Goal: Information Seeking & Learning: Learn about a topic

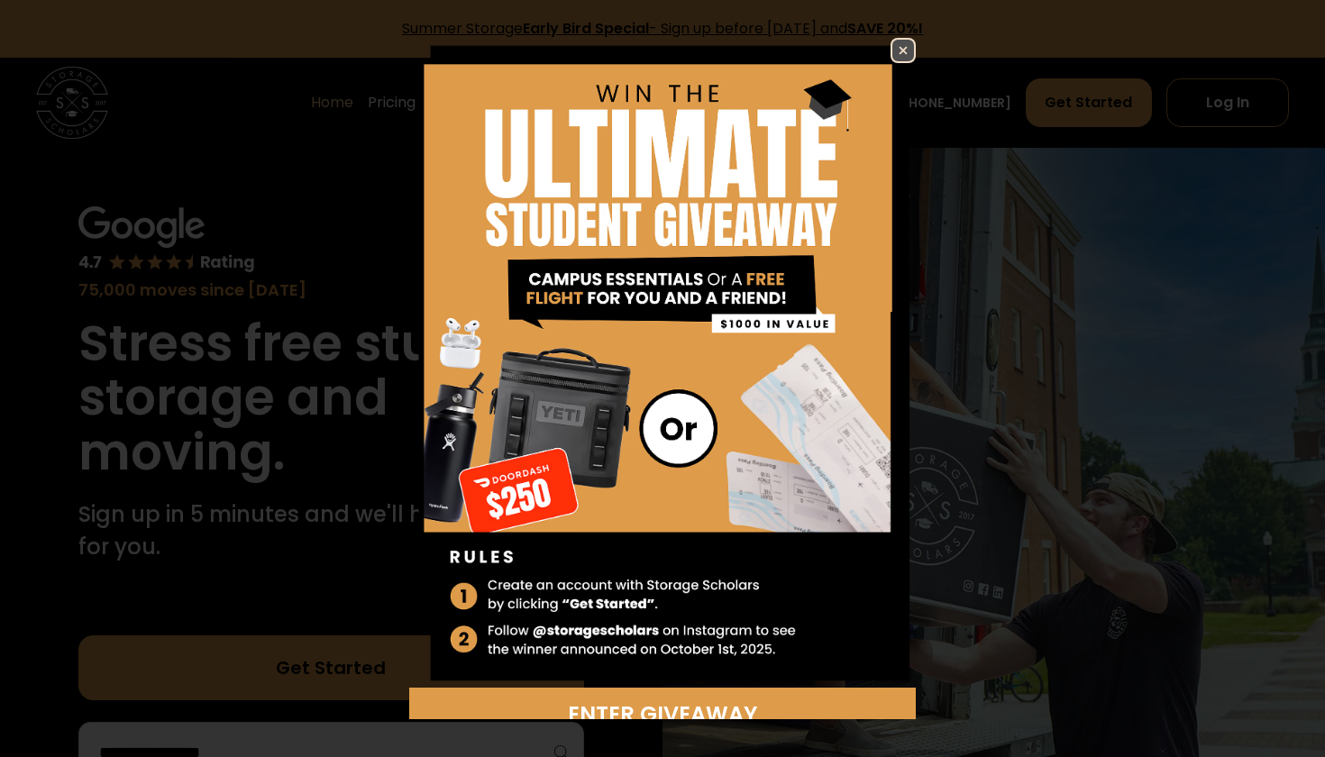
click at [897, 51] on img at bounding box center [904, 51] width 22 height 22
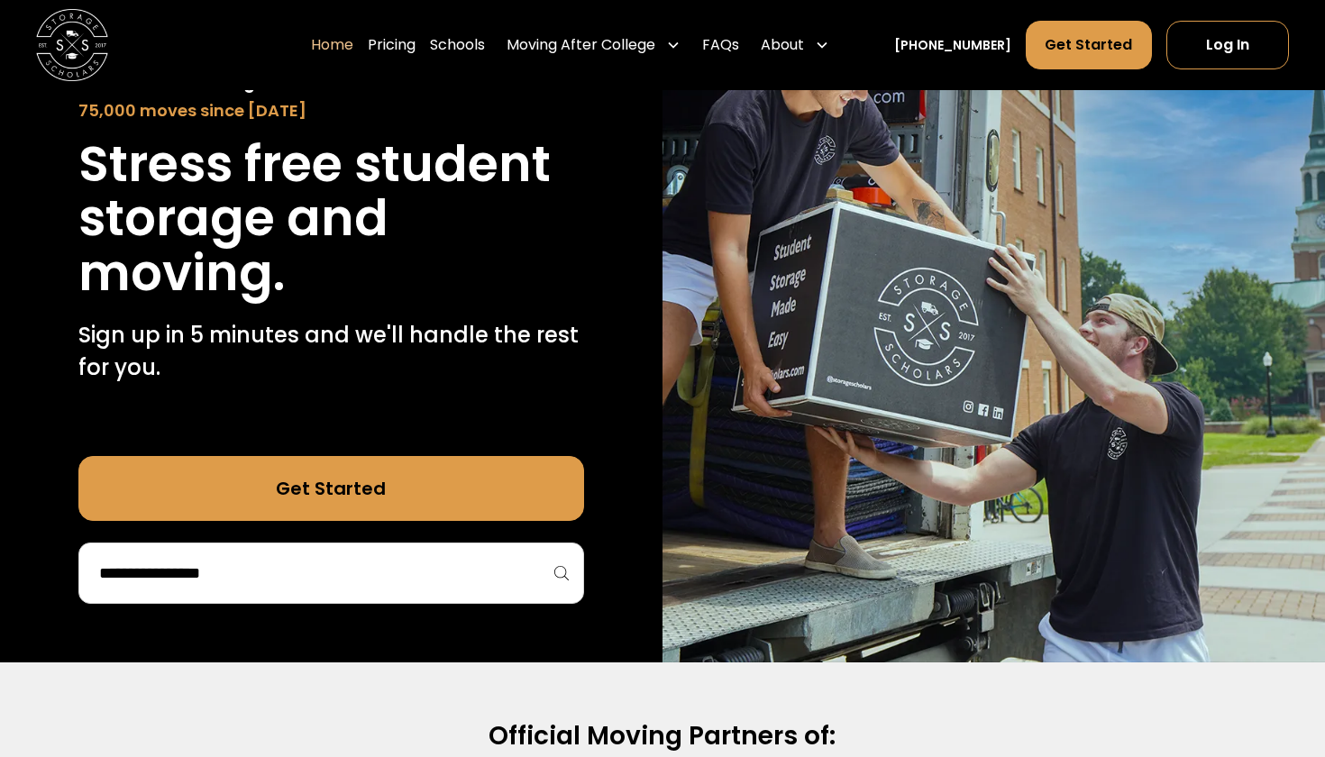
scroll to position [162, 0]
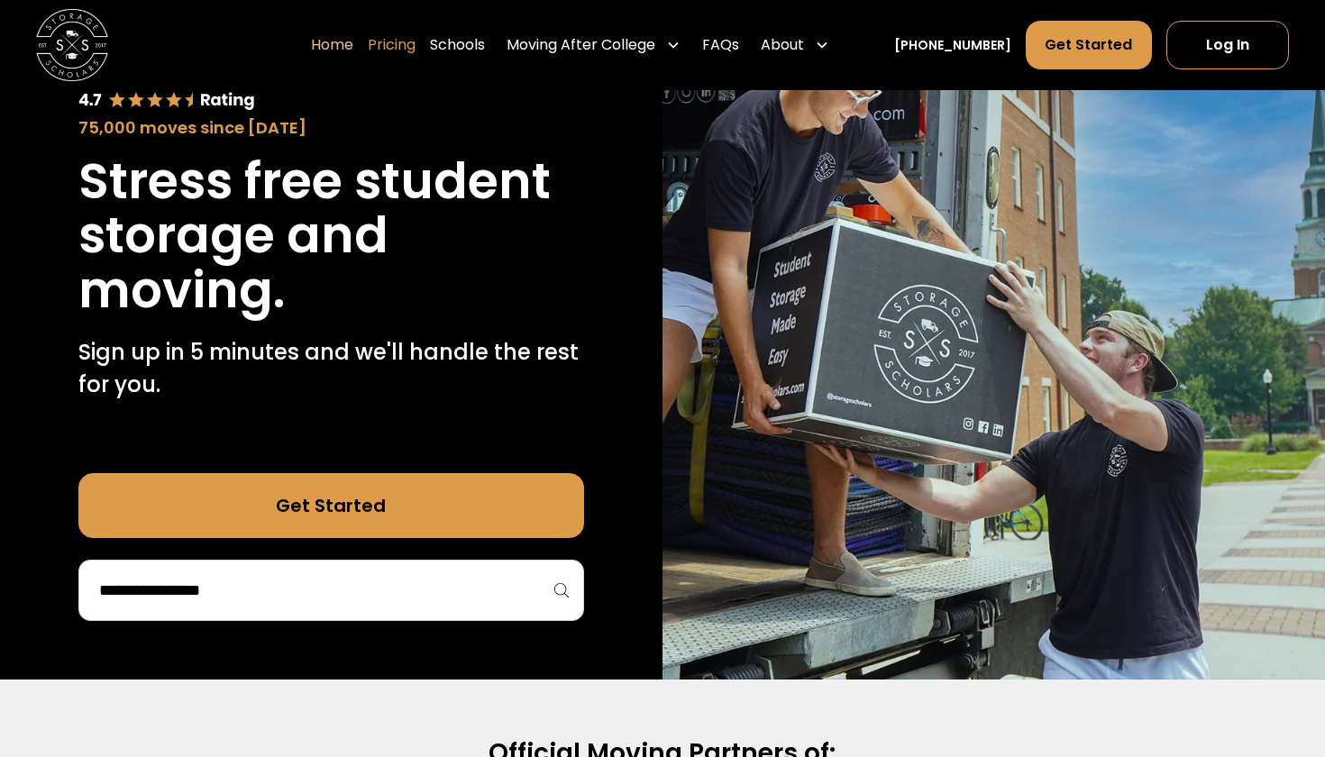
click at [416, 49] on link "Pricing" at bounding box center [392, 45] width 48 height 50
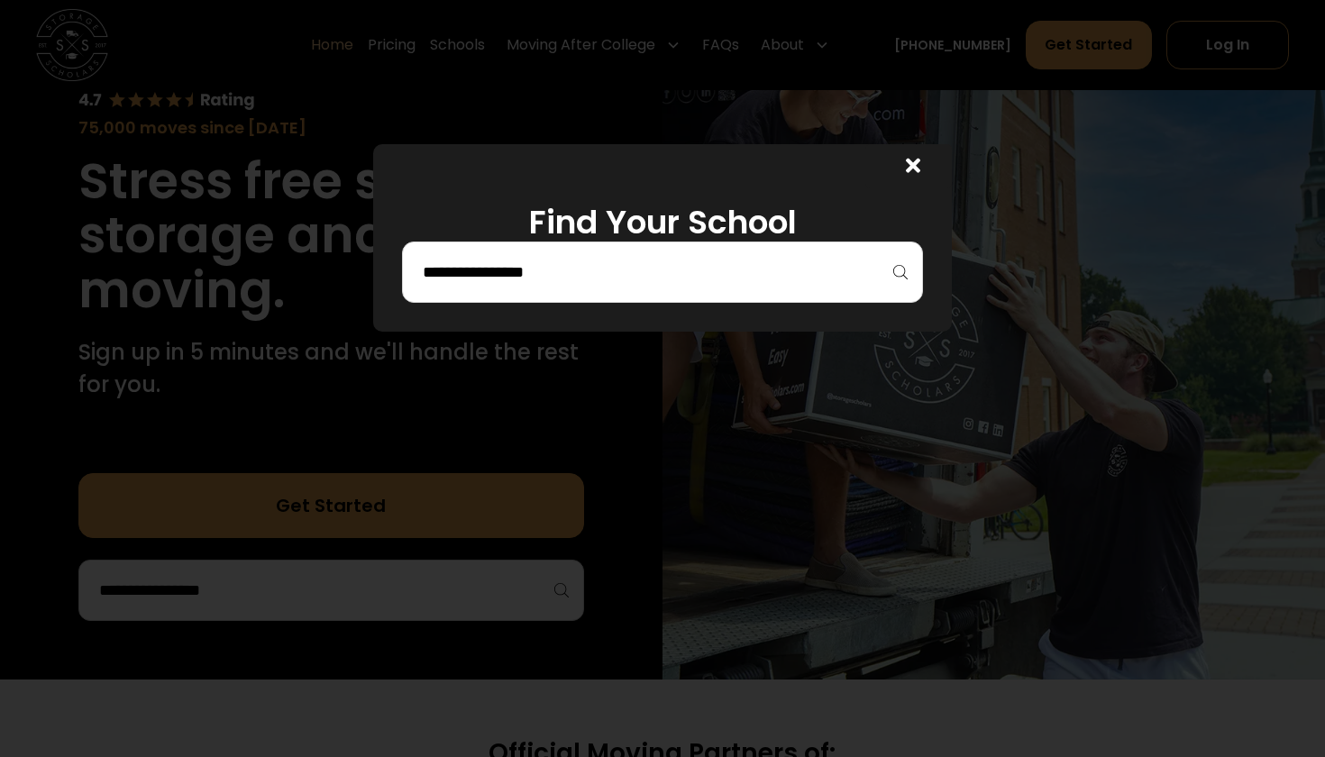
click at [570, 270] on input "search" at bounding box center [662, 272] width 483 height 31
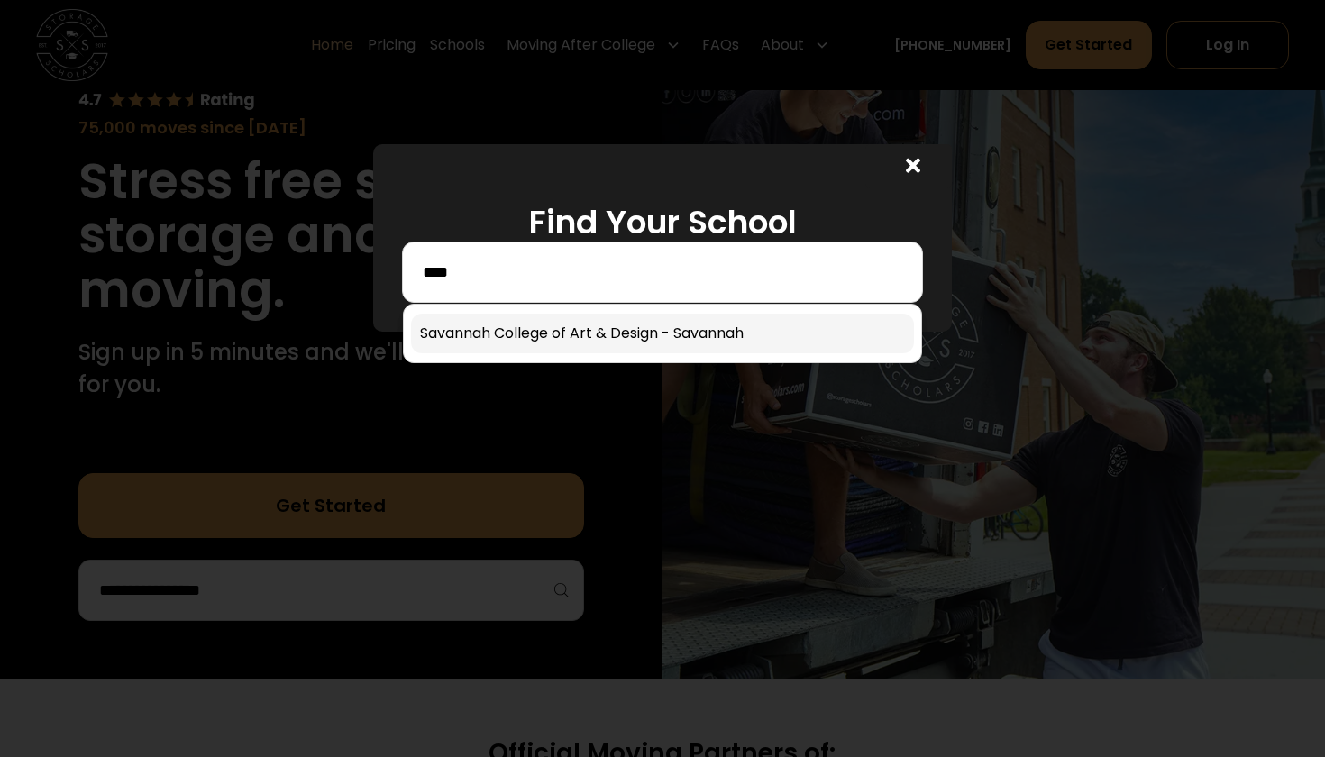
type input "****"
click at [545, 319] on link at bounding box center [662, 334] width 503 height 40
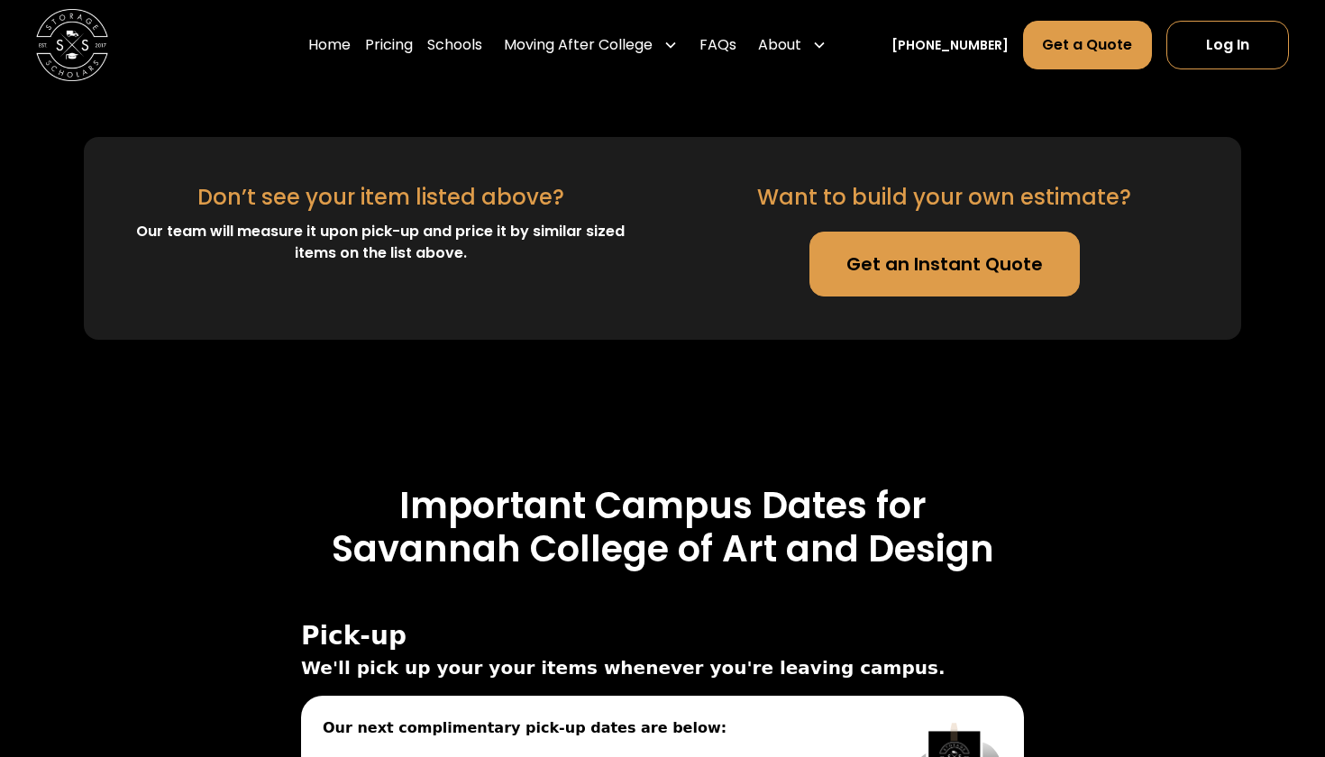
scroll to position [5486, 0]
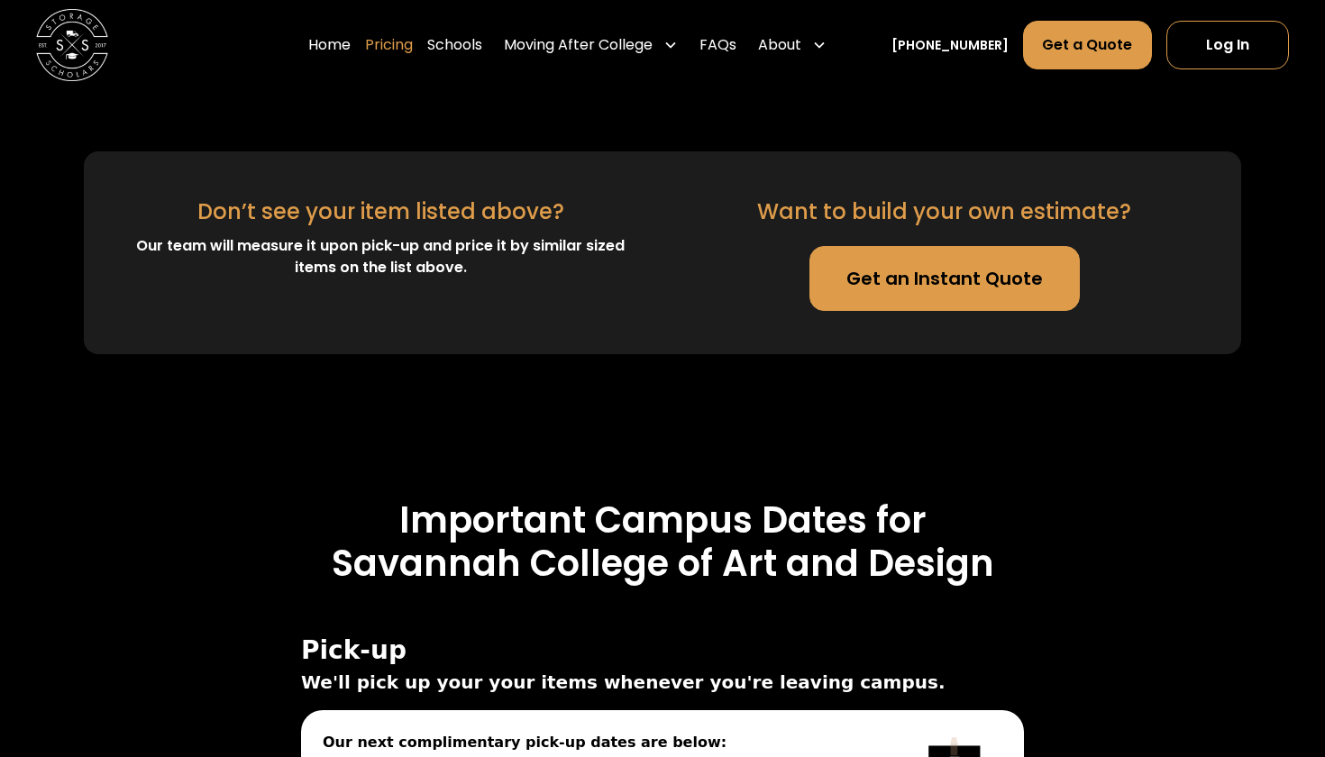
click at [413, 50] on link "Pricing" at bounding box center [389, 45] width 48 height 50
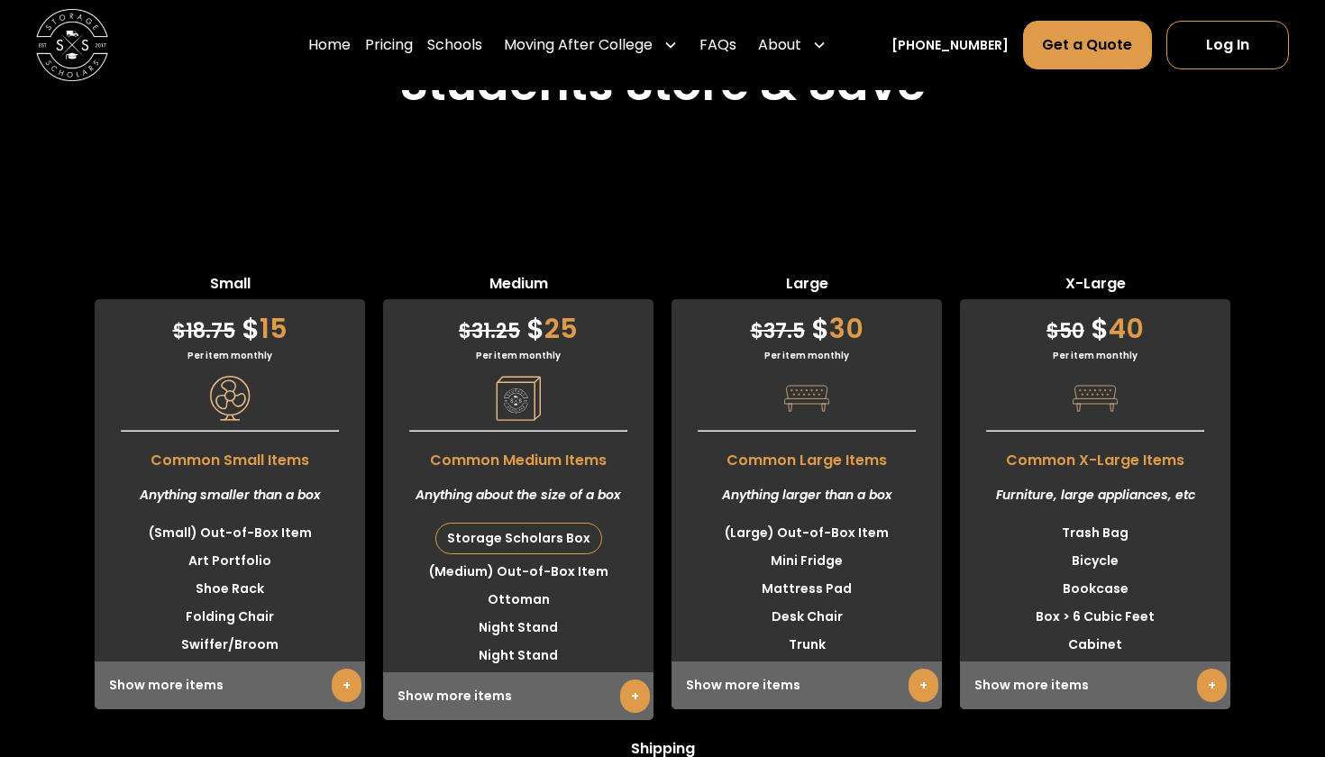
scroll to position [4382, 0]
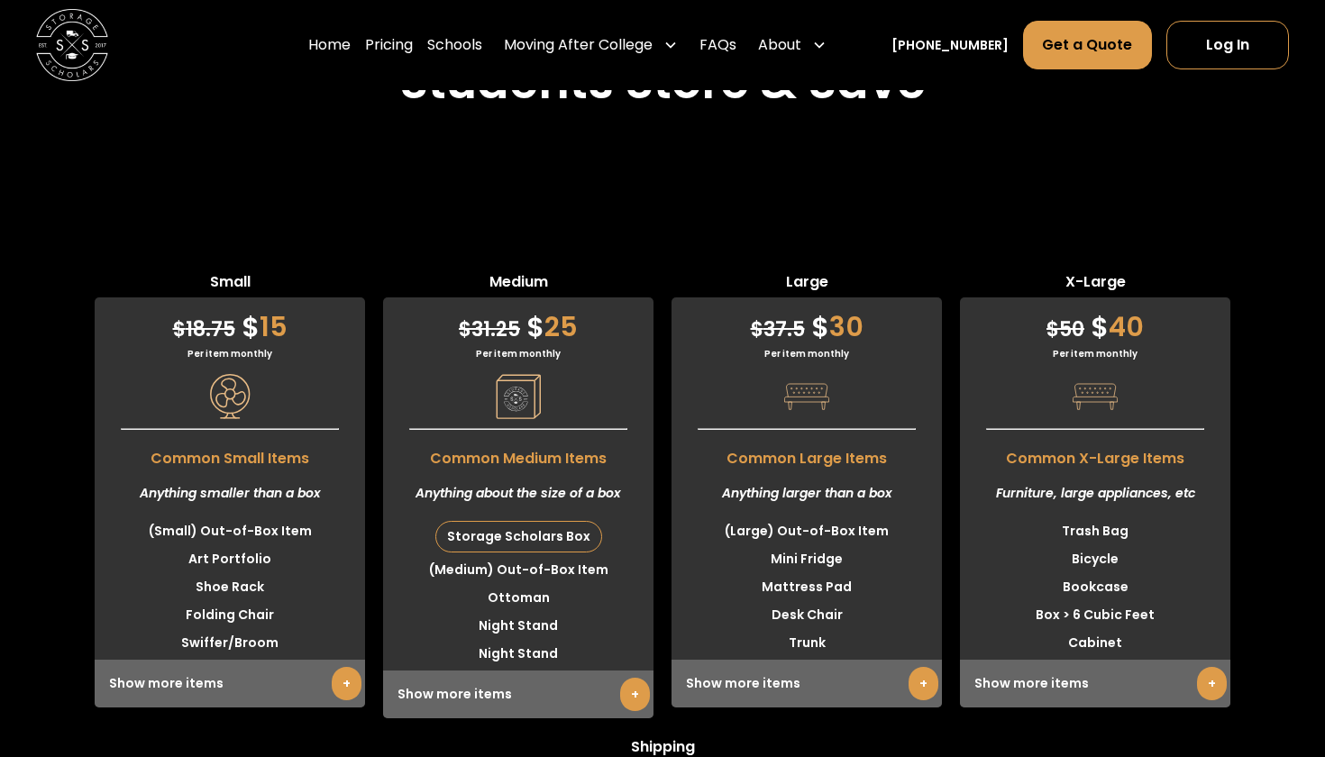
click at [337, 667] on link "+" at bounding box center [347, 683] width 30 height 33
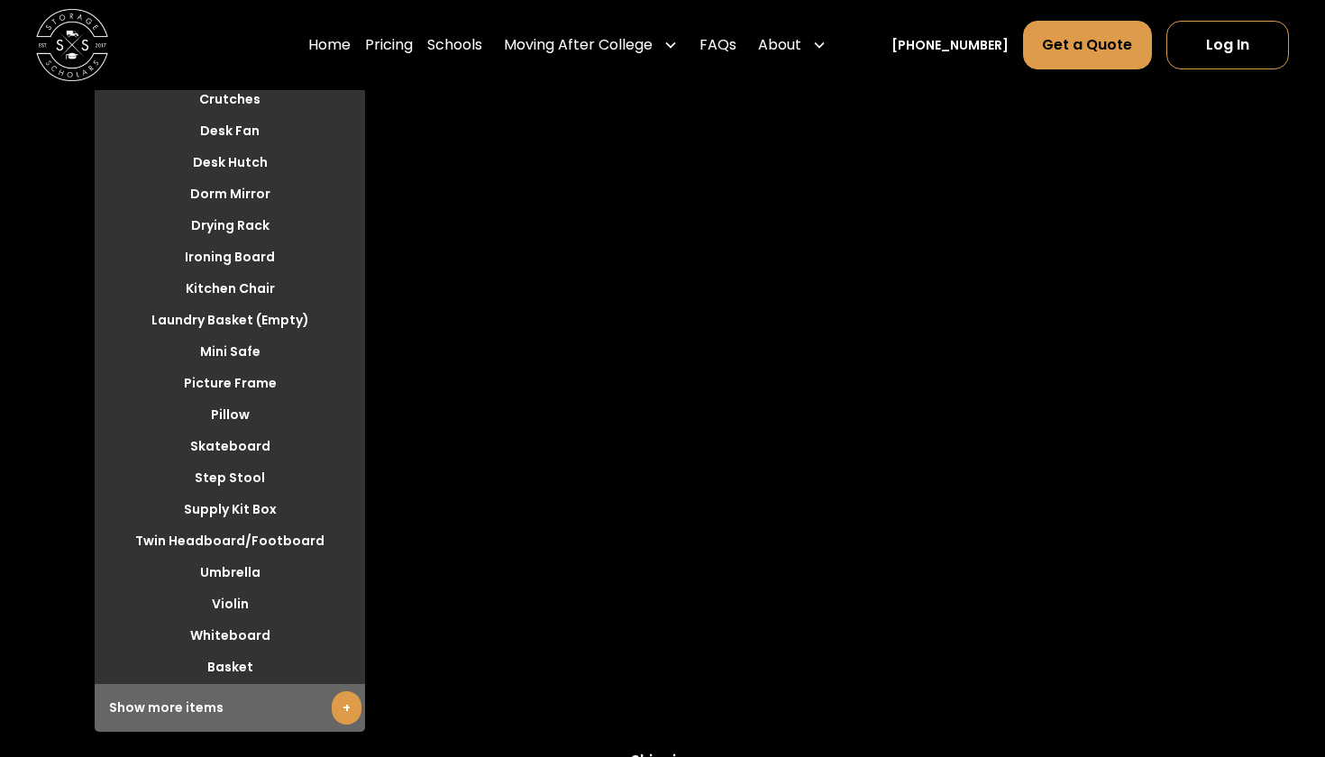
scroll to position [5054, 0]
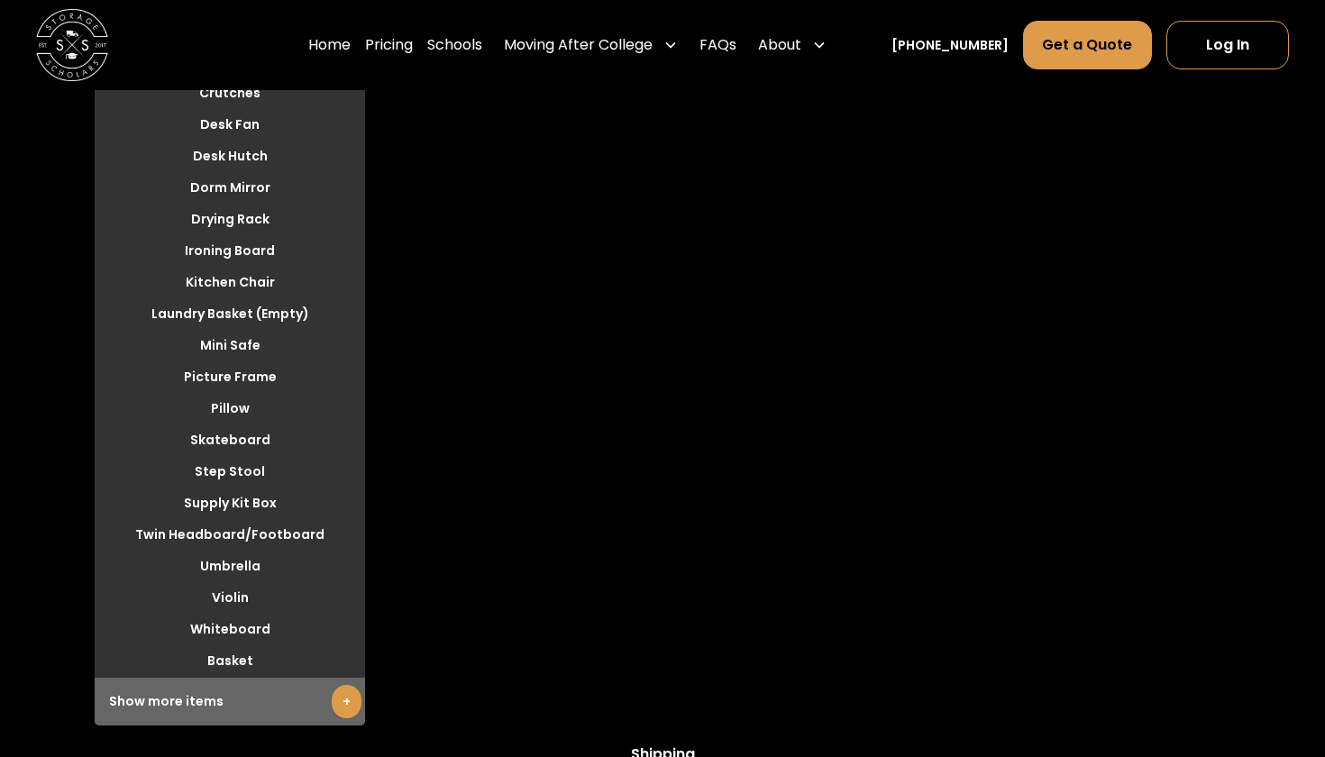
click at [337, 685] on link "+" at bounding box center [347, 701] width 30 height 33
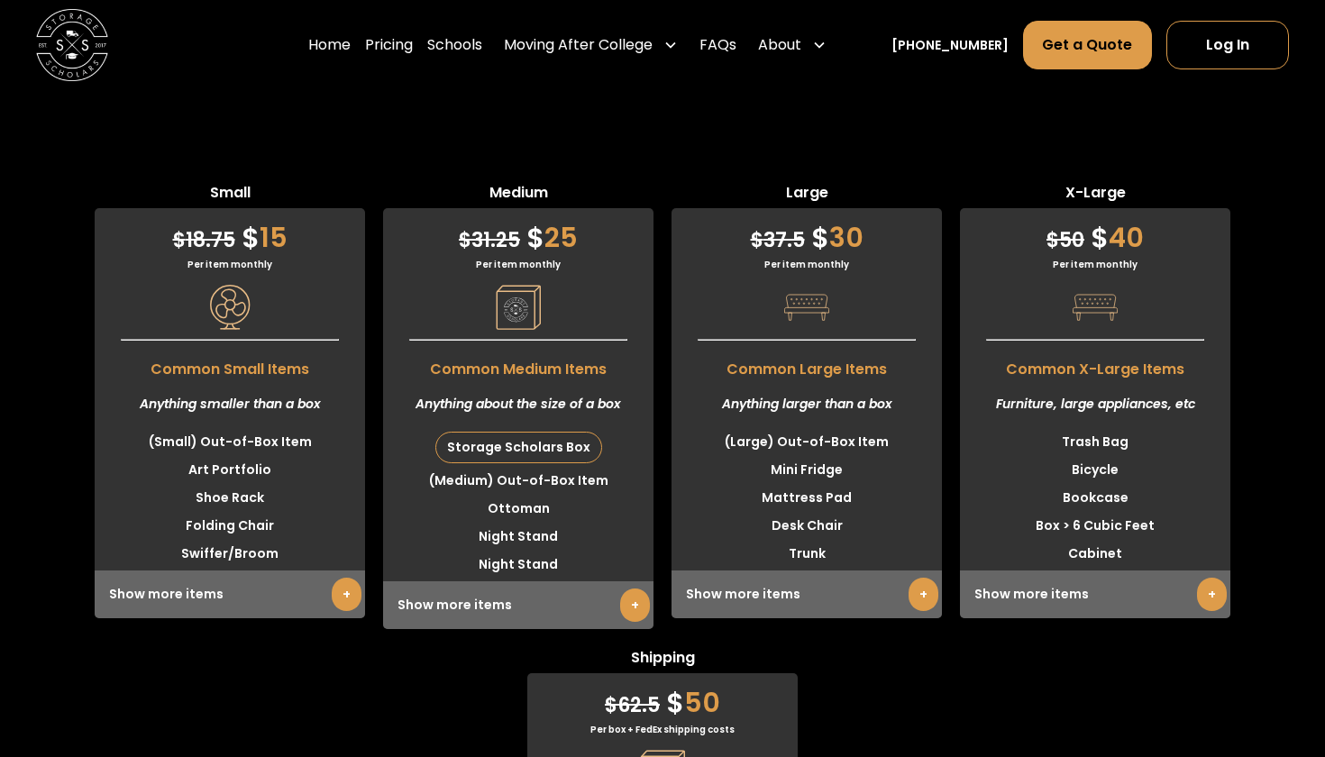
scroll to position [4471, 0]
click at [622, 589] on link "+" at bounding box center [635, 605] width 30 height 33
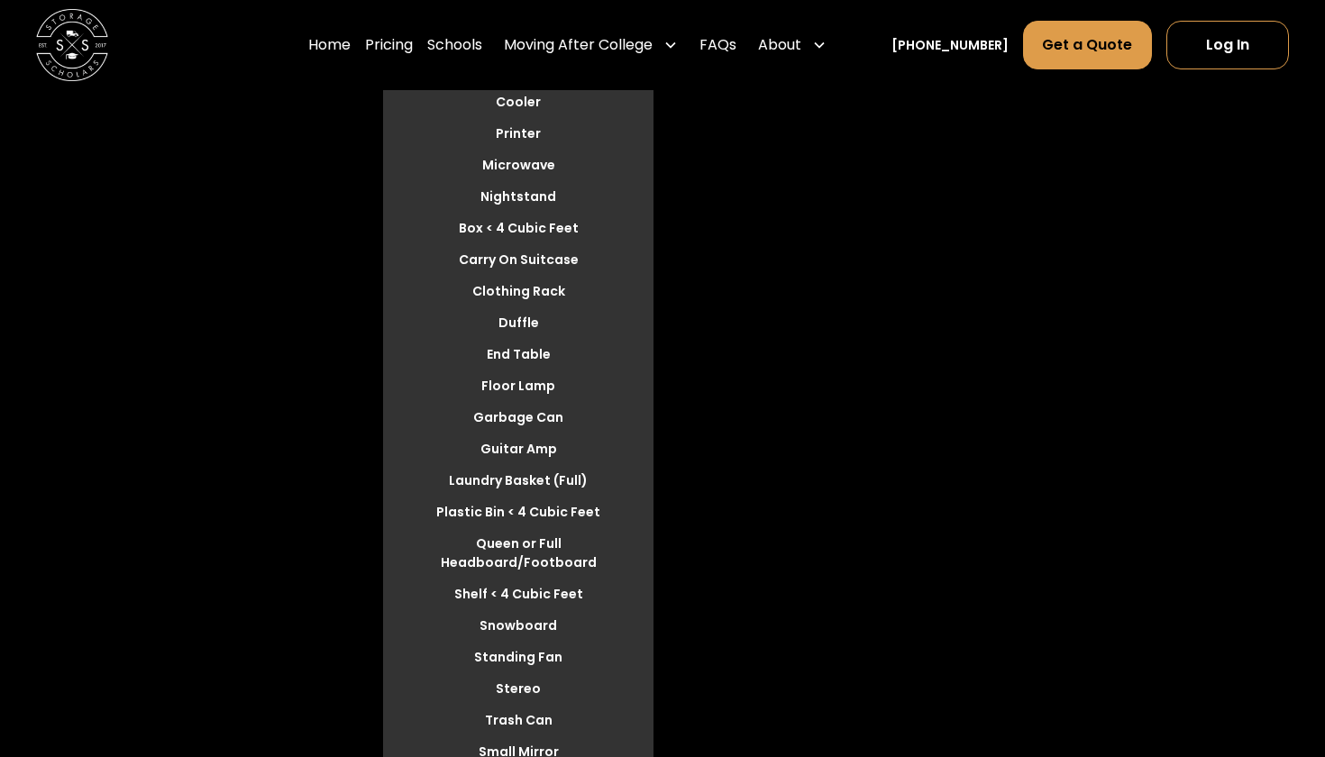
scroll to position [5060, 0]
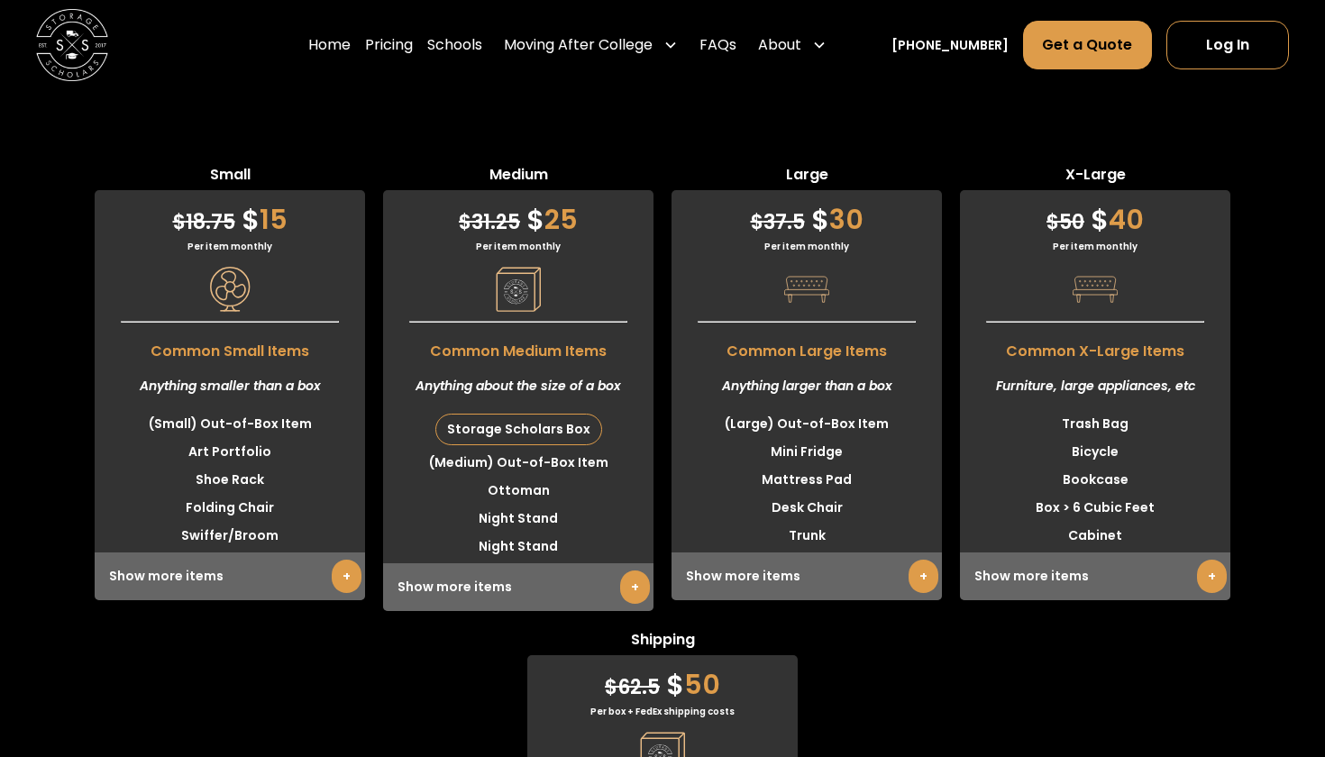
scroll to position [4478, 0]
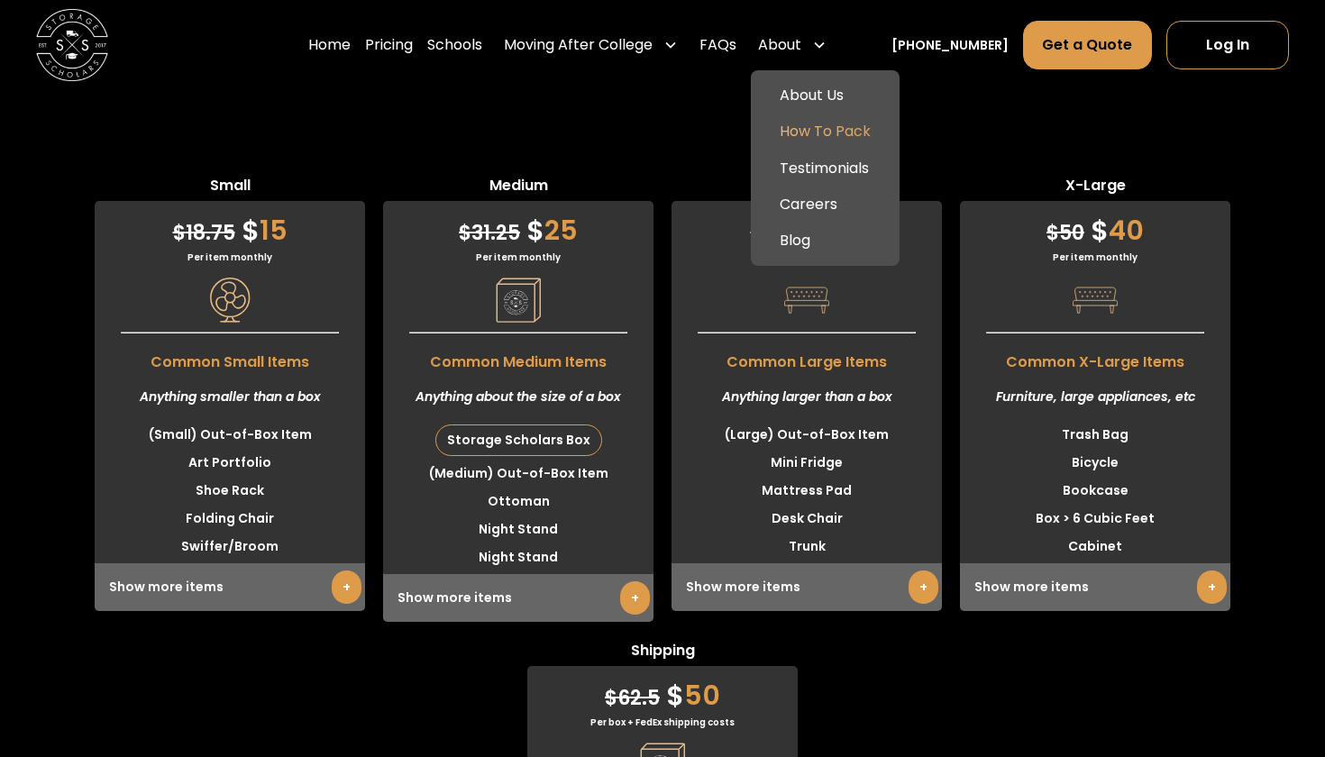
click at [825, 124] on link "How To Pack" at bounding box center [825, 132] width 134 height 36
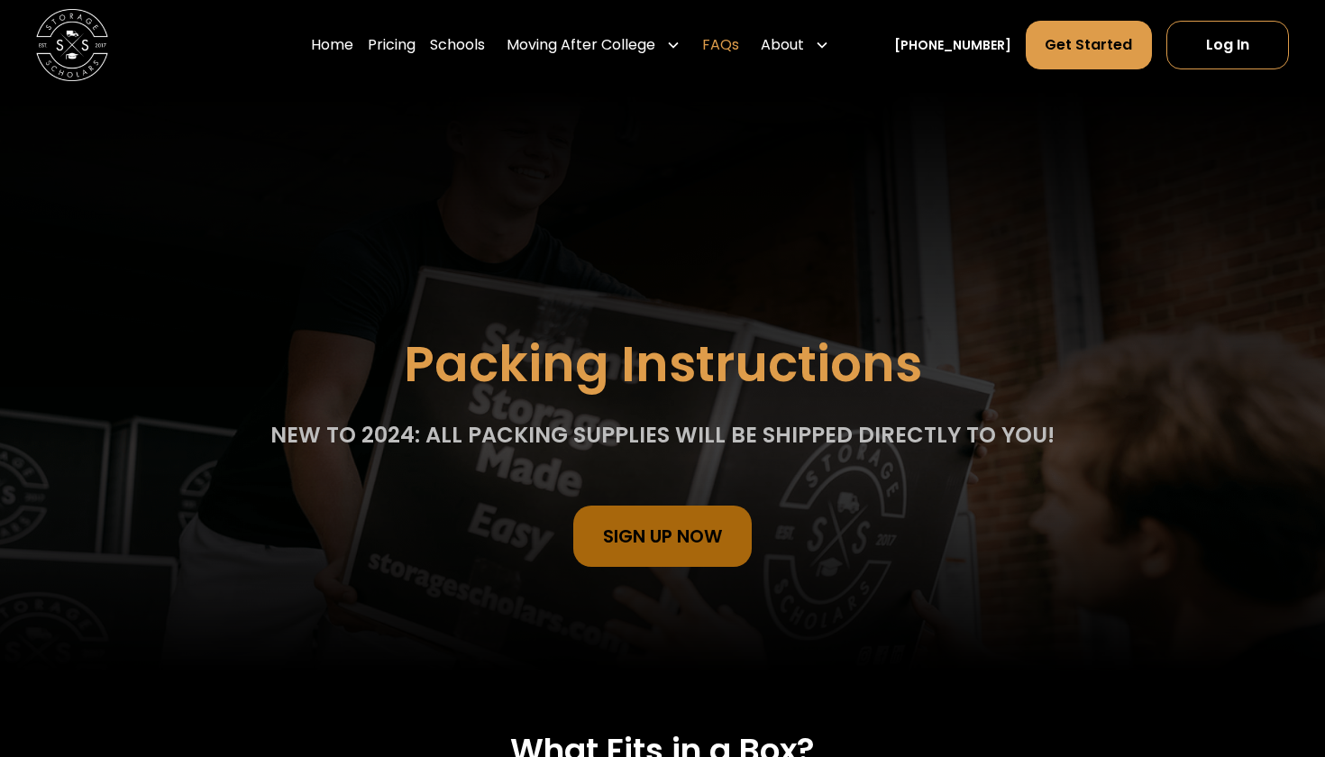
click at [739, 48] on link "FAQs" at bounding box center [720, 45] width 37 height 50
click at [397, 45] on link "Pricing" at bounding box center [392, 45] width 48 height 50
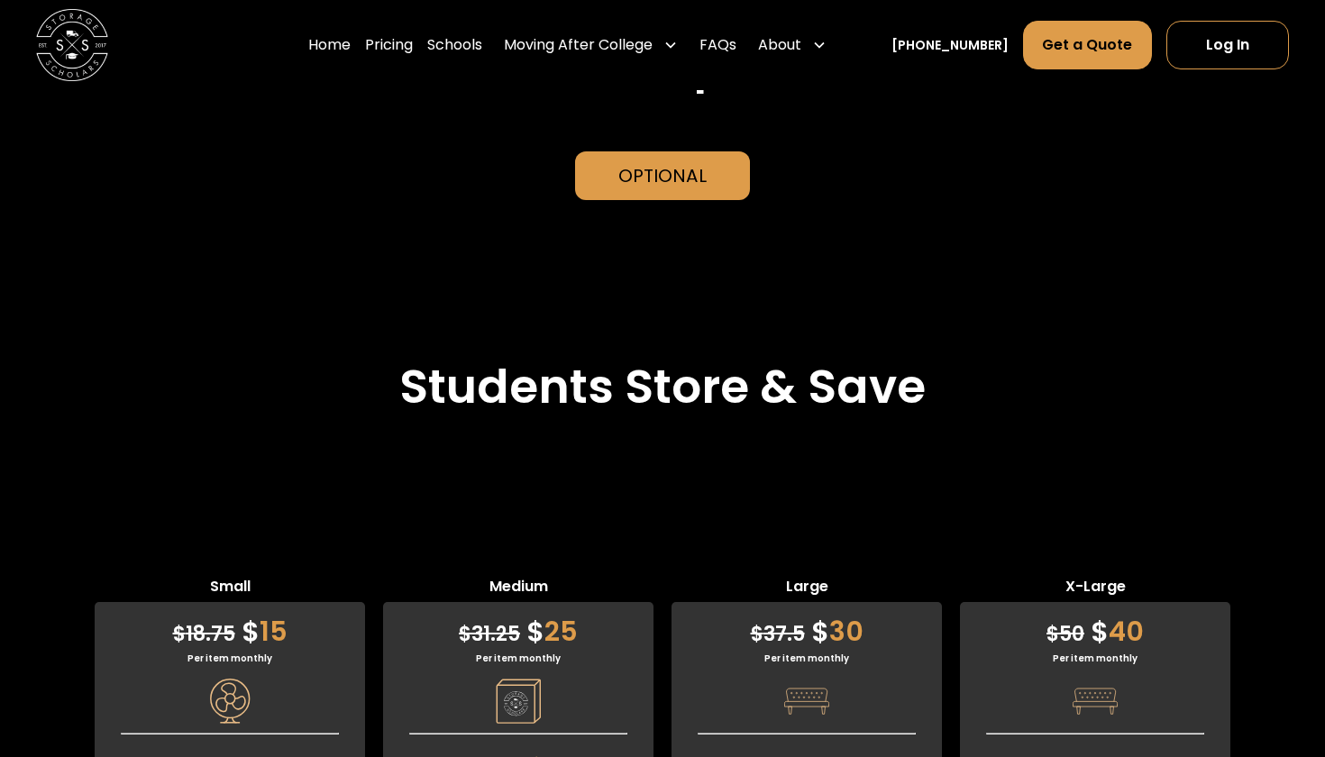
scroll to position [4075, 0]
